Goal: Transaction & Acquisition: Purchase product/service

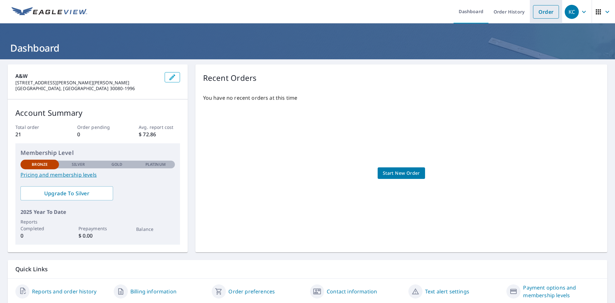
click at [544, 11] on link "Order" at bounding box center [546, 11] width 26 height 13
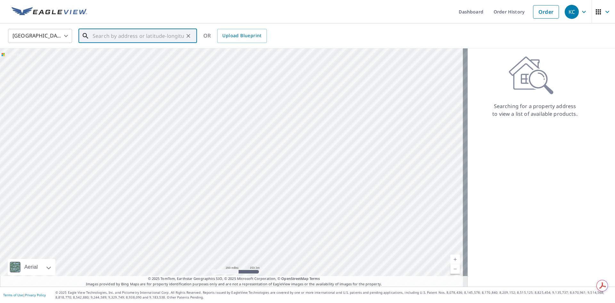
click at [125, 35] on input "text" at bounding box center [138, 36] width 91 height 18
click at [113, 66] on p "[GEOGRAPHIC_DATA]" at bounding box center [141, 69] width 101 height 6
type input "[STREET_ADDRESS][DEMOGRAPHIC_DATA]"
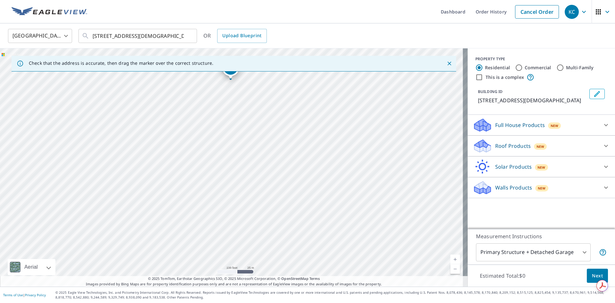
drag, startPoint x: 269, startPoint y: 234, endPoint x: 242, endPoint y: 139, distance: 98.5
click at [242, 139] on div "[STREET_ADDRESS][DEMOGRAPHIC_DATA]" at bounding box center [234, 167] width 468 height 238
drag, startPoint x: 270, startPoint y: 131, endPoint x: 329, endPoint y: 237, distance: 121.1
click at [329, 237] on div "[STREET_ADDRESS][DEMOGRAPHIC_DATA]" at bounding box center [234, 167] width 468 height 238
drag, startPoint x: 361, startPoint y: 166, endPoint x: 283, endPoint y: 138, distance: 82.7
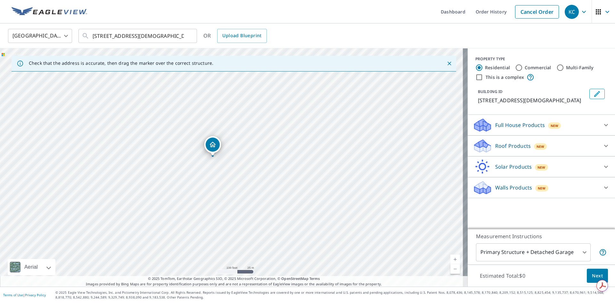
click at [283, 138] on div "[STREET_ADDRESS][DEMOGRAPHIC_DATA]" at bounding box center [234, 167] width 468 height 238
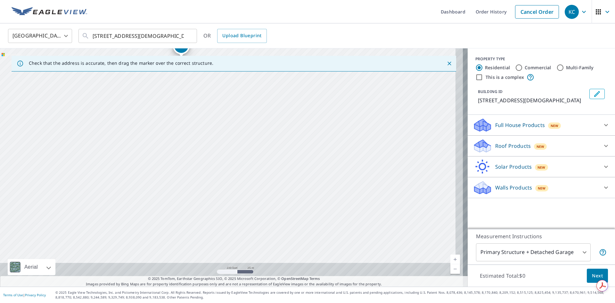
drag, startPoint x: 298, startPoint y: 221, endPoint x: 263, endPoint y: 105, distance: 121.9
click at [263, 105] on div "[STREET_ADDRESS][DEMOGRAPHIC_DATA]" at bounding box center [234, 167] width 468 height 238
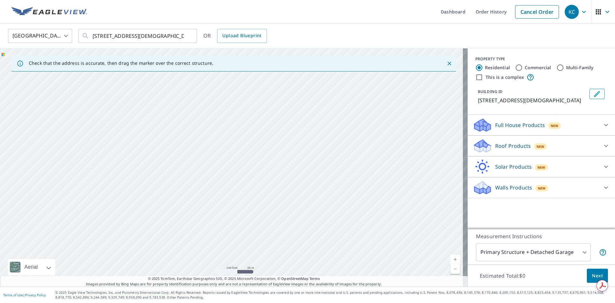
drag, startPoint x: 301, startPoint y: 221, endPoint x: 341, endPoint y: 260, distance: 55.5
click at [341, 260] on div "[STREET_ADDRESS][DEMOGRAPHIC_DATA]" at bounding box center [234, 167] width 468 height 238
drag, startPoint x: 283, startPoint y: 136, endPoint x: 295, endPoint y: 238, distance: 102.3
click at [295, 238] on div "[STREET_ADDRESS][DEMOGRAPHIC_DATA]" at bounding box center [234, 167] width 468 height 238
click at [254, 39] on span "Upload Blueprint" at bounding box center [241, 36] width 39 height 8
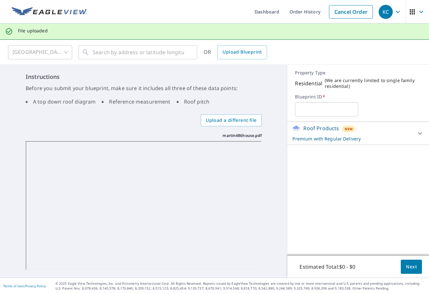
click at [417, 133] on icon at bounding box center [420, 134] width 8 height 8
click at [327, 114] on input "text" at bounding box center [326, 109] width 63 height 18
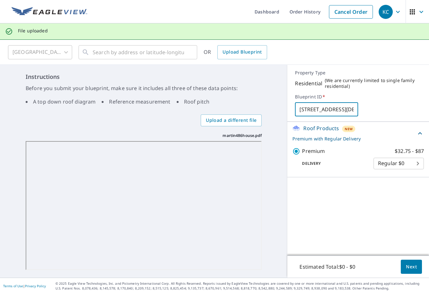
scroll to position [0, 2]
type input "[STREET_ADDRESS][DEMOGRAPHIC_DATA]"
click at [411, 263] on span "Next" at bounding box center [411, 267] width 11 height 8
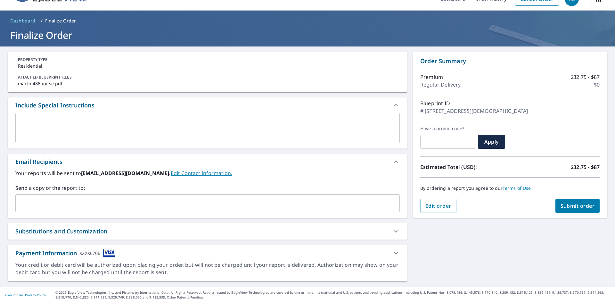
scroll to position [13, 0]
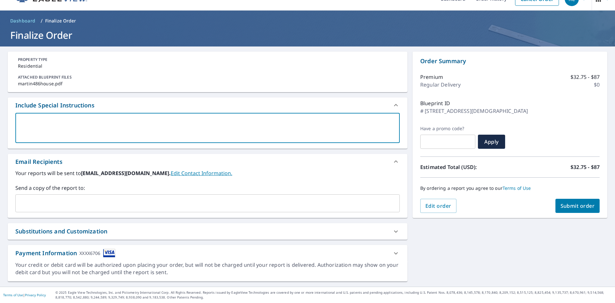
click at [124, 136] on textarea at bounding box center [208, 128] width 376 height 18
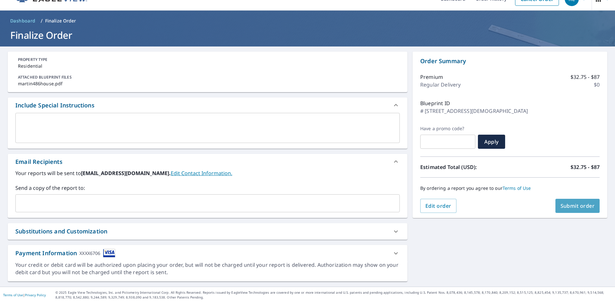
click at [582, 204] on span "Submit order" at bounding box center [578, 205] width 34 height 7
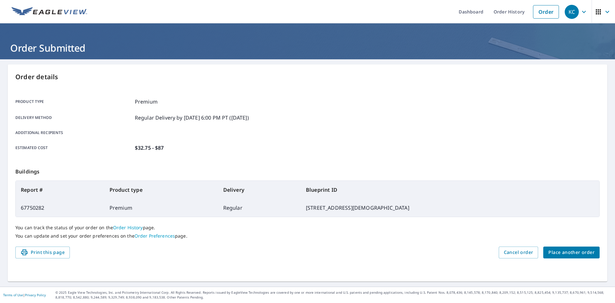
click at [580, 253] on span "Place another order" at bounding box center [572, 252] width 46 height 8
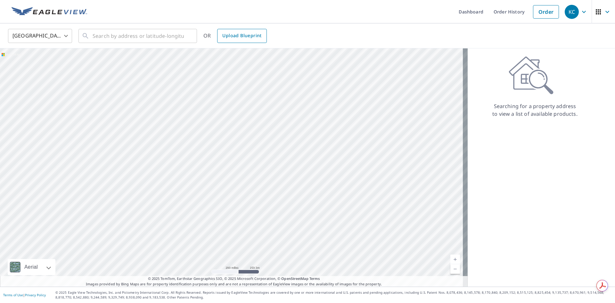
click at [234, 34] on span "Upload Blueprint" at bounding box center [241, 36] width 39 height 8
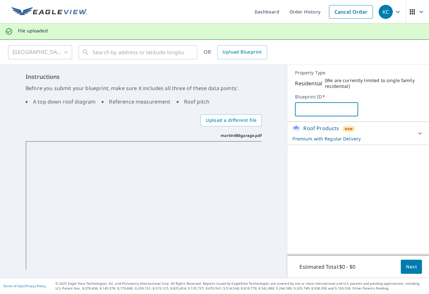
click at [337, 107] on input "text" at bounding box center [326, 109] width 63 height 18
type input "[STREET_ADDRESS][DEMOGRAPHIC_DATA]"
click at [365, 178] on div "Roof Products New Premium with Regular Delivery Premium $32.75 - $87 Delivery R…" at bounding box center [358, 189] width 142 height 134
click at [409, 271] on button "Next" at bounding box center [411, 267] width 21 height 14
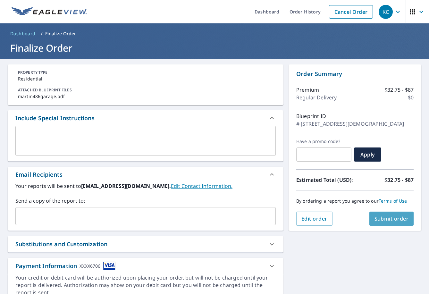
click at [394, 225] on button "Submit order" at bounding box center [391, 219] width 45 height 14
